Goal: Information Seeking & Learning: Learn about a topic

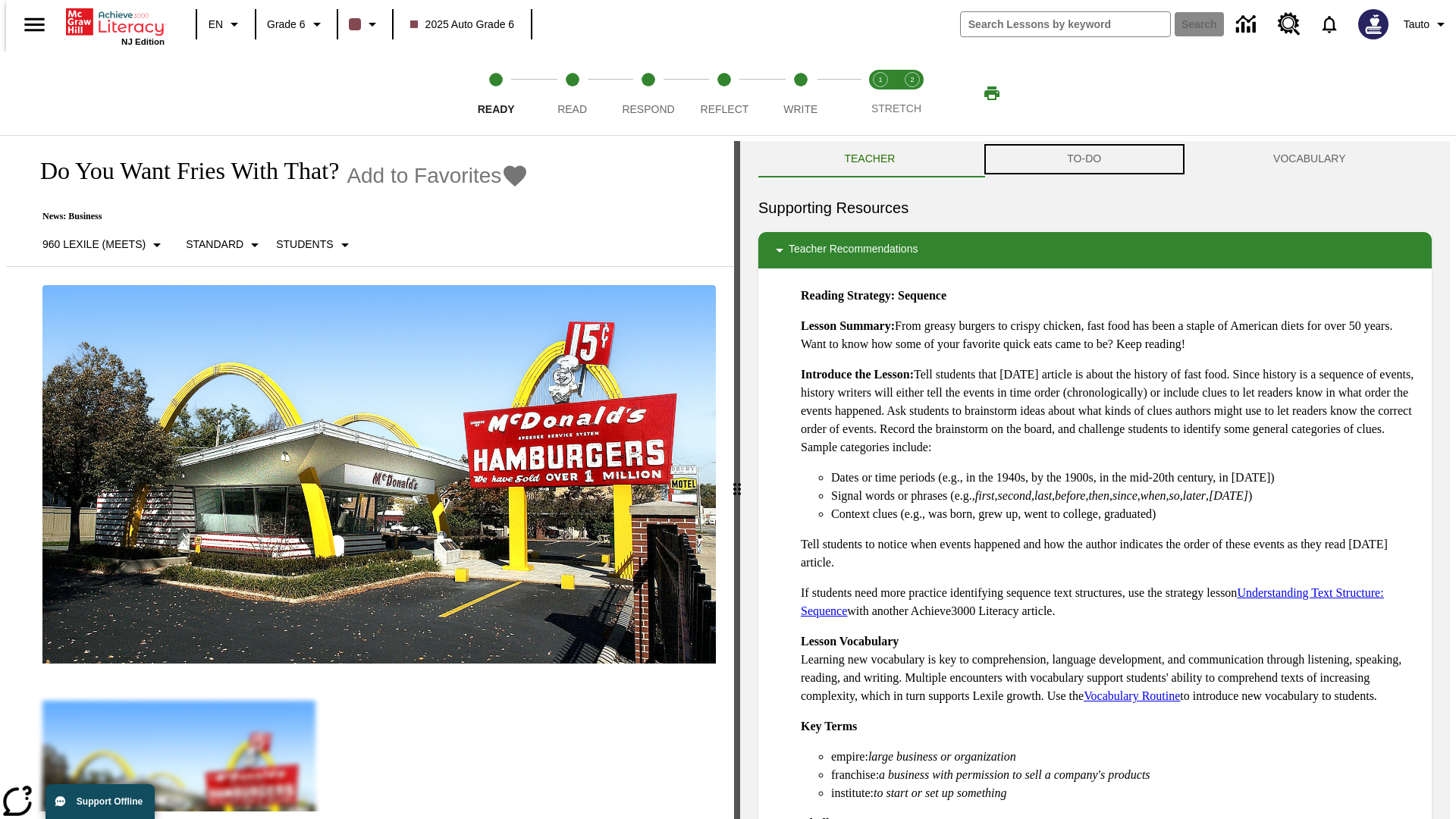
click at [1085, 160] on button "TO-DO" at bounding box center [1085, 159] width 206 height 36
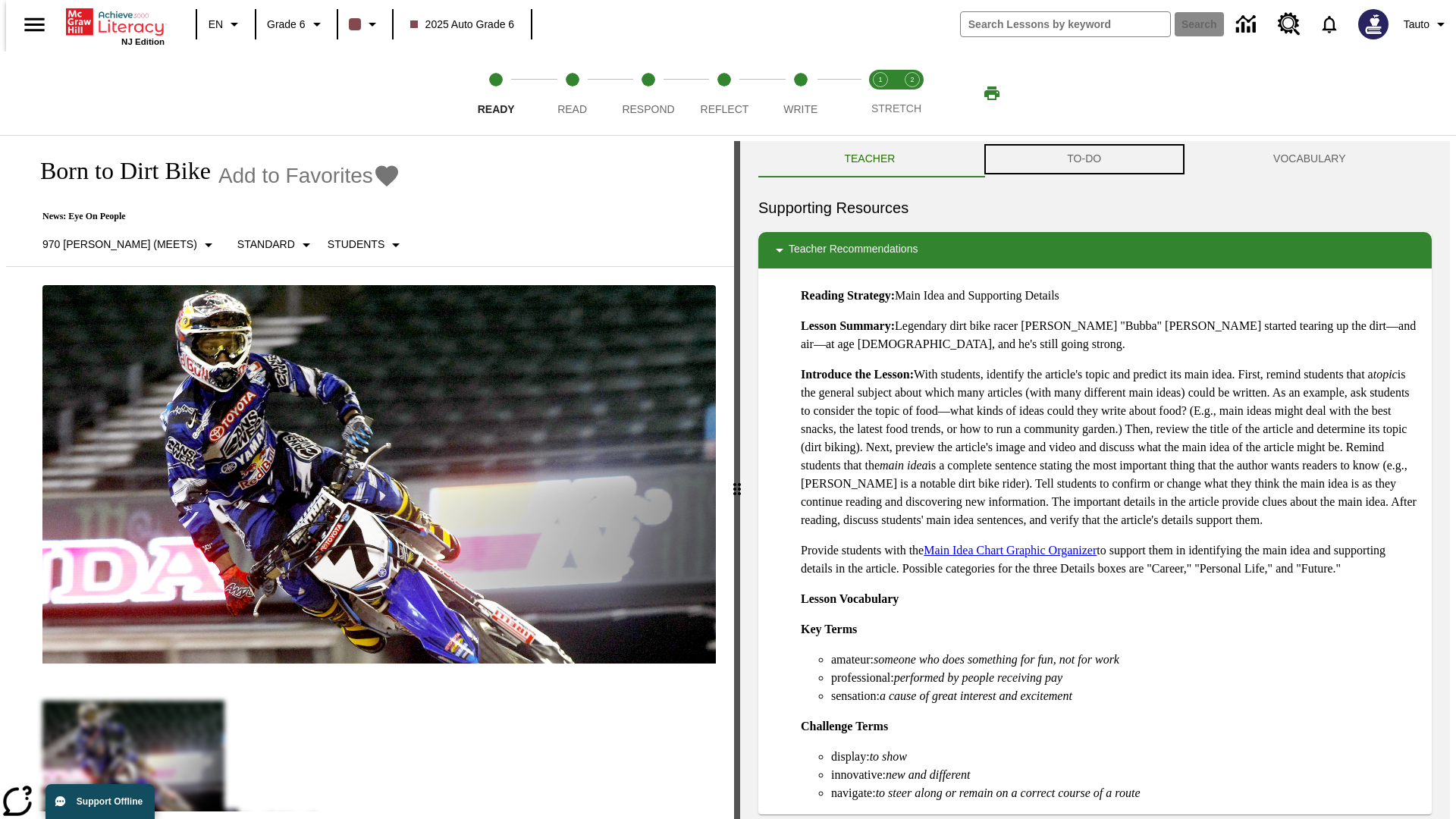
click at [1085, 160] on button "TO-DO" at bounding box center [1085, 159] width 206 height 36
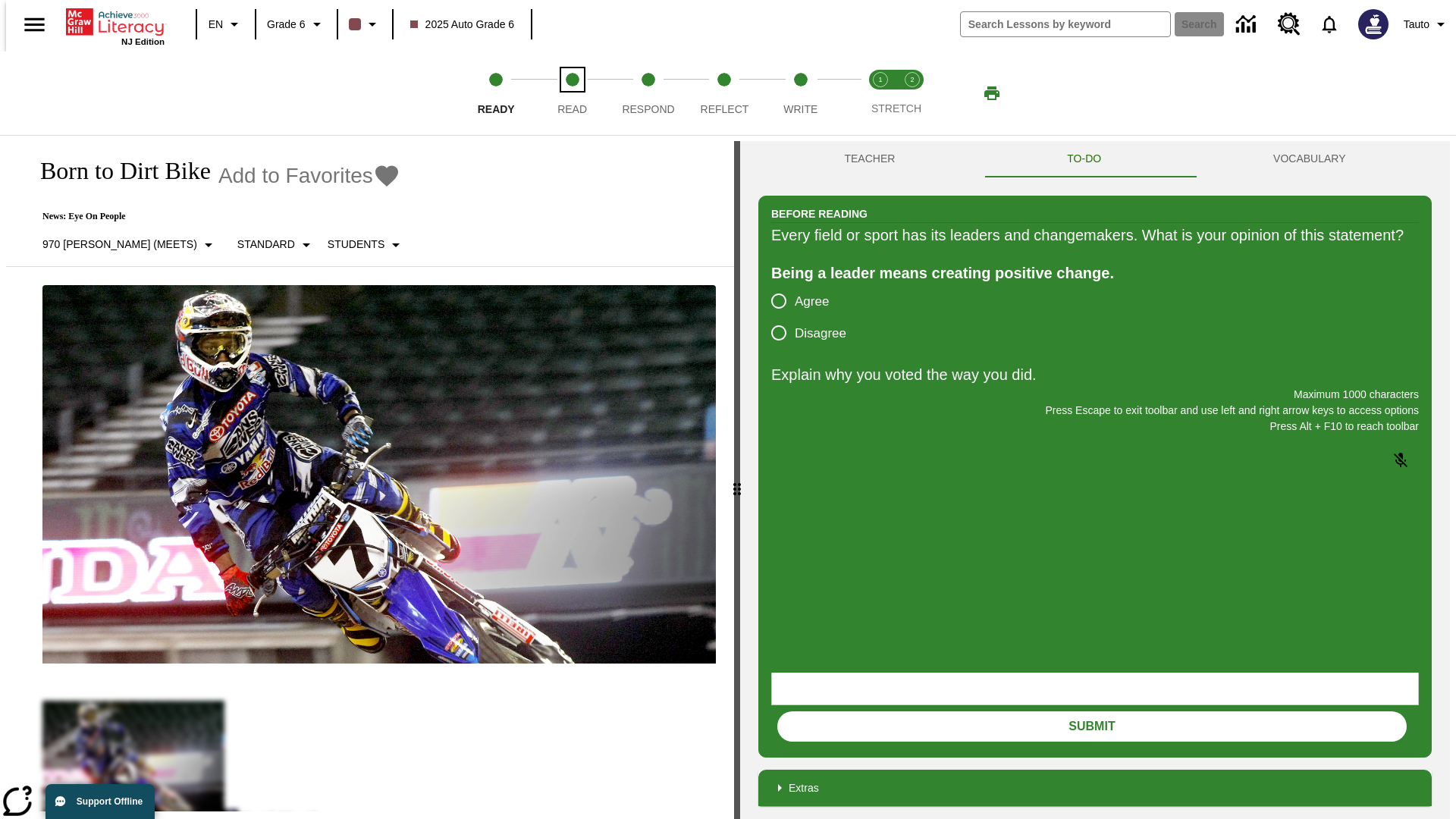
click at [572, 94] on span "Read" at bounding box center [571, 103] width 30 height 27
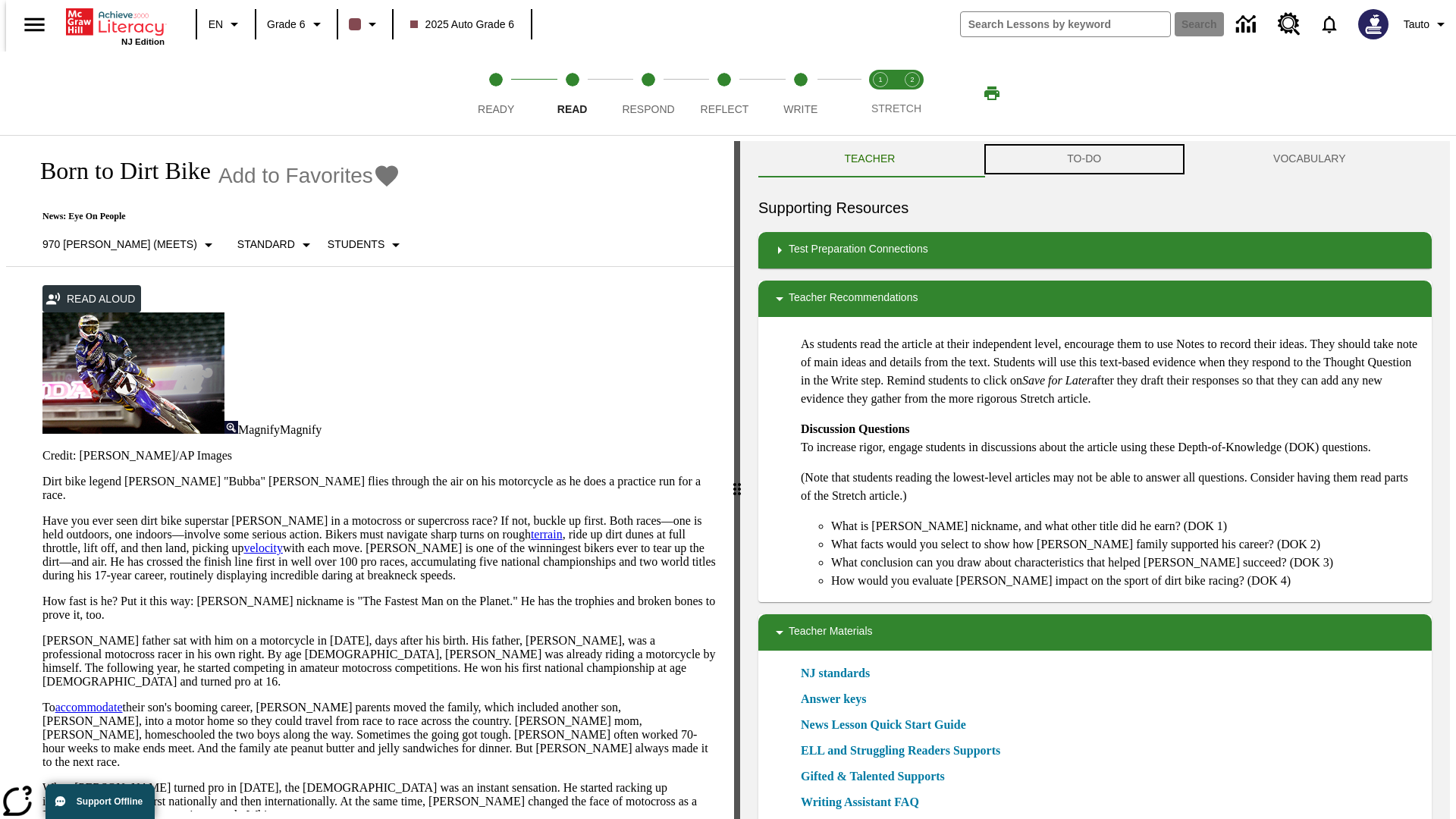
scroll to position [1, 0]
click at [1085, 160] on button "TO-DO" at bounding box center [1085, 158] width 206 height 36
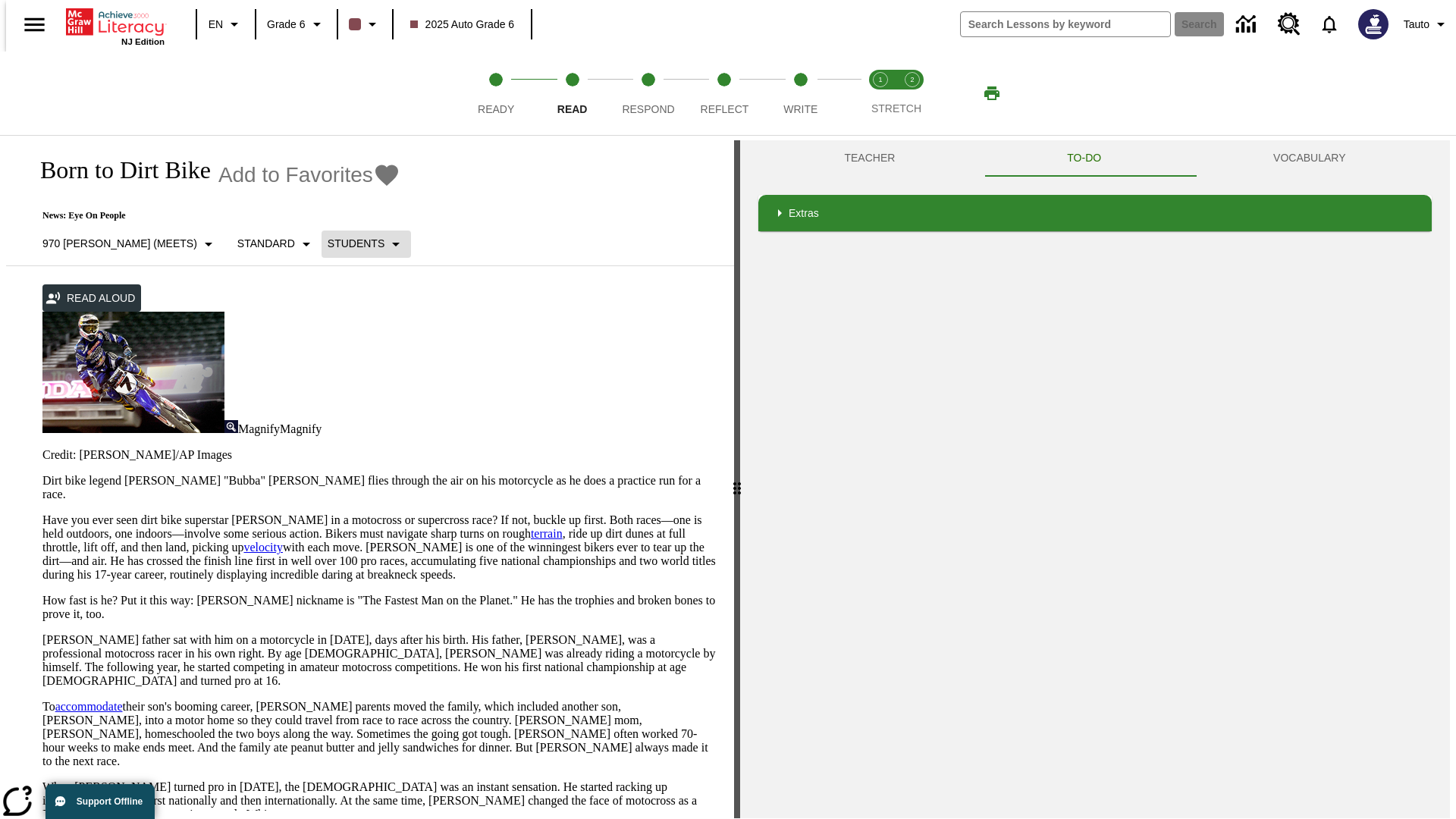
click at [327, 243] on p "Students" at bounding box center [355, 243] width 57 height 16
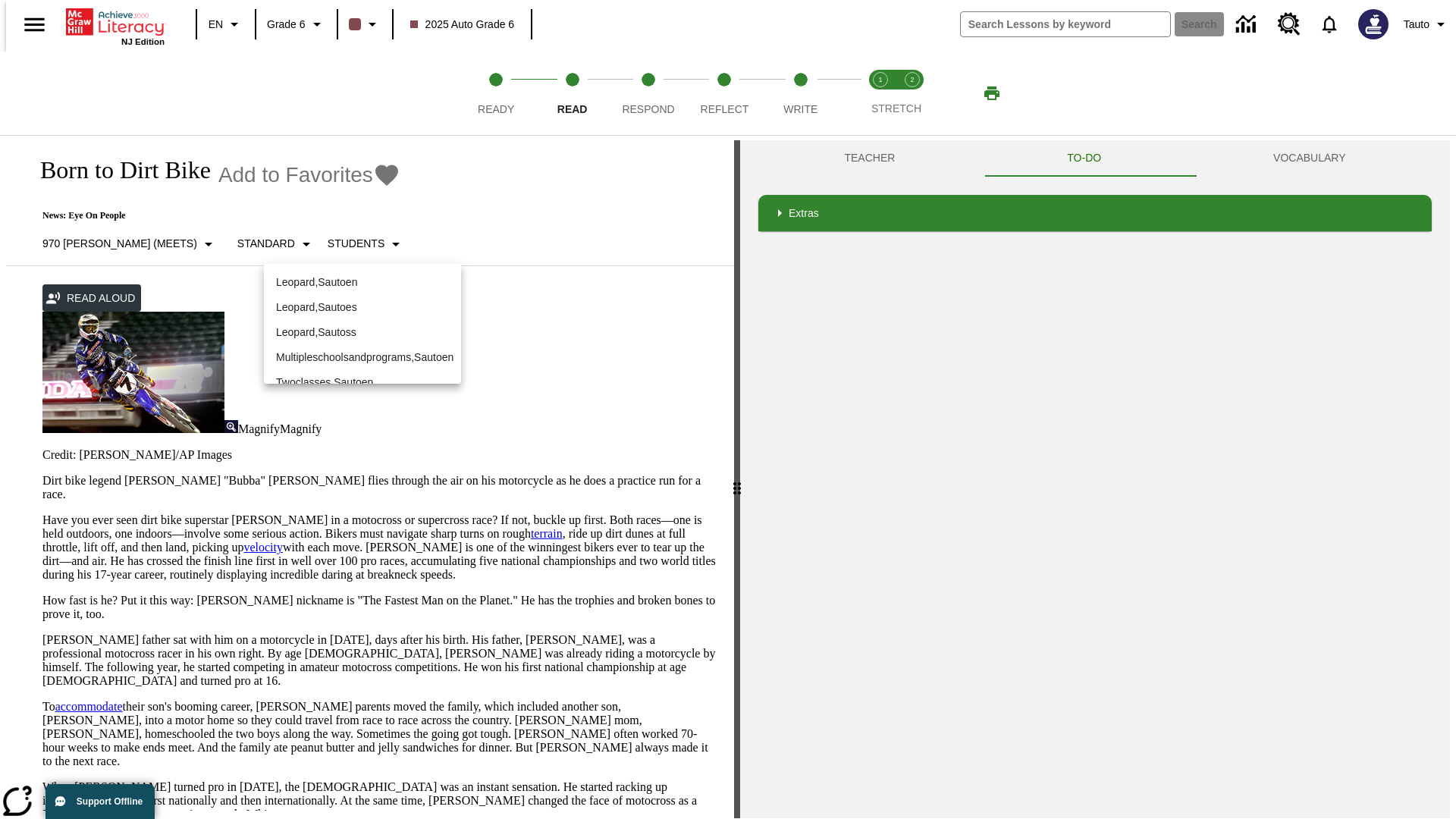
click at [363, 282] on p "Leopard , Sautoen" at bounding box center [362, 282] width 173 height 16
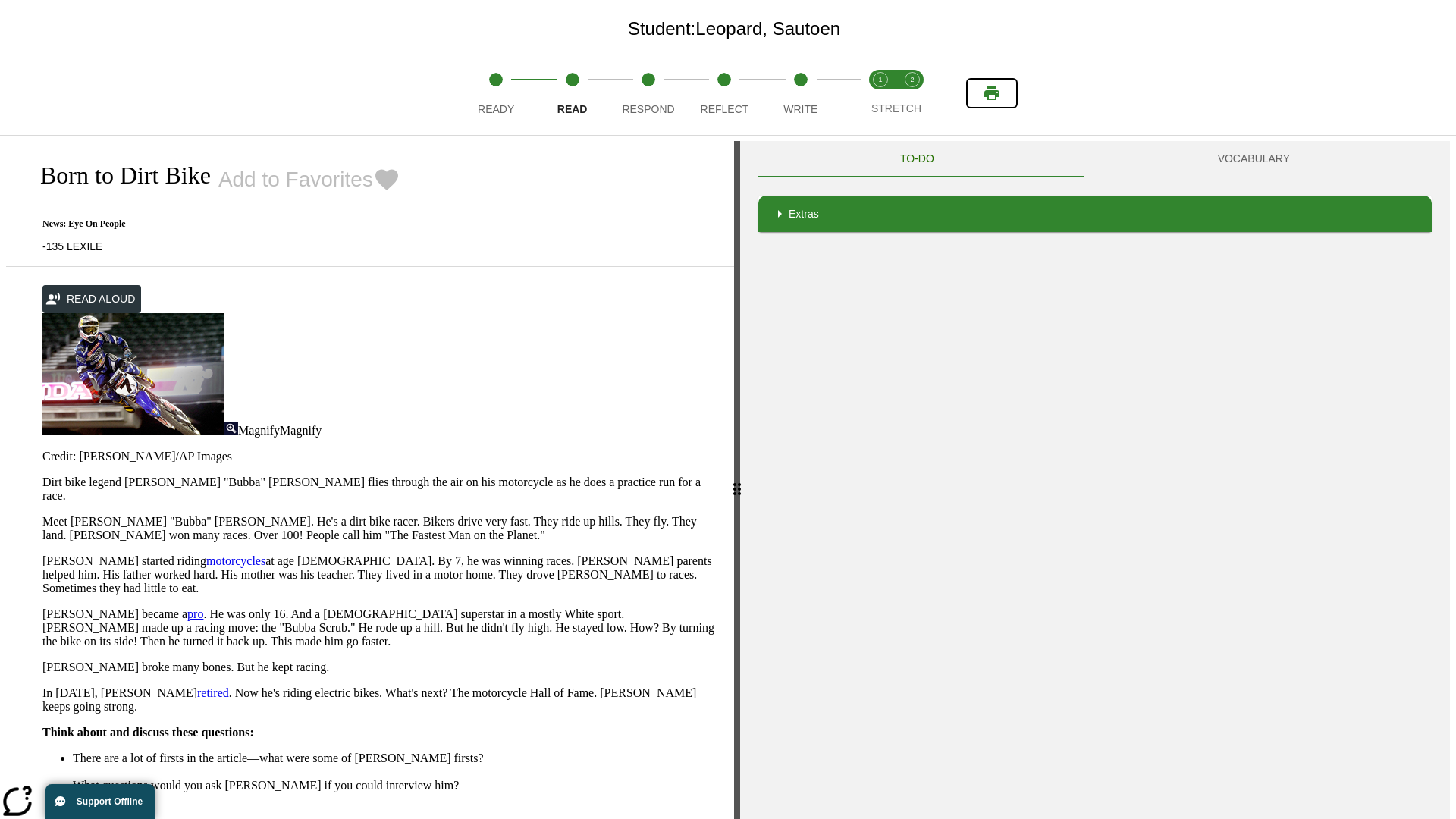
click at [992, 94] on icon "Print" at bounding box center [992, 93] width 15 height 14
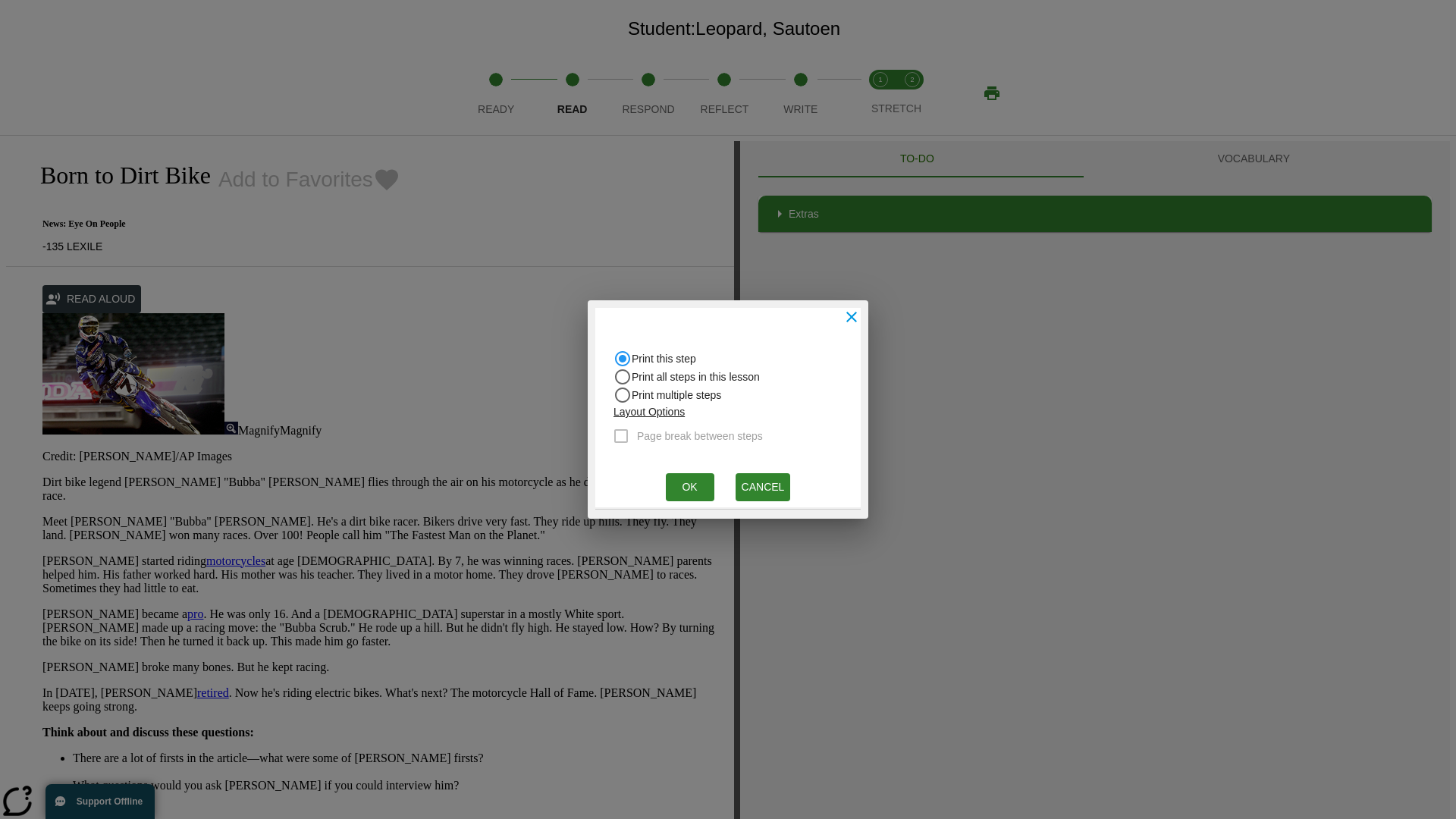
click at [623, 377] on input "Print all steps in this lesson" at bounding box center [623, 377] width 19 height 19
radio input "true"
radio input "false"
checkbox input "true"
click at [690, 487] on button "Ok" at bounding box center [690, 487] width 49 height 28
